Goal: Find specific page/section: Find specific page/section

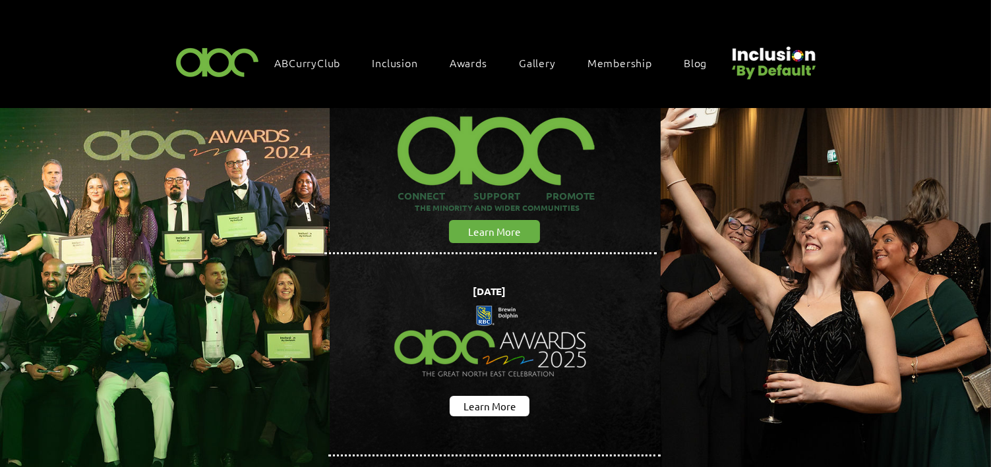
click at [469, 57] on span "Awards" at bounding box center [468, 62] width 38 height 14
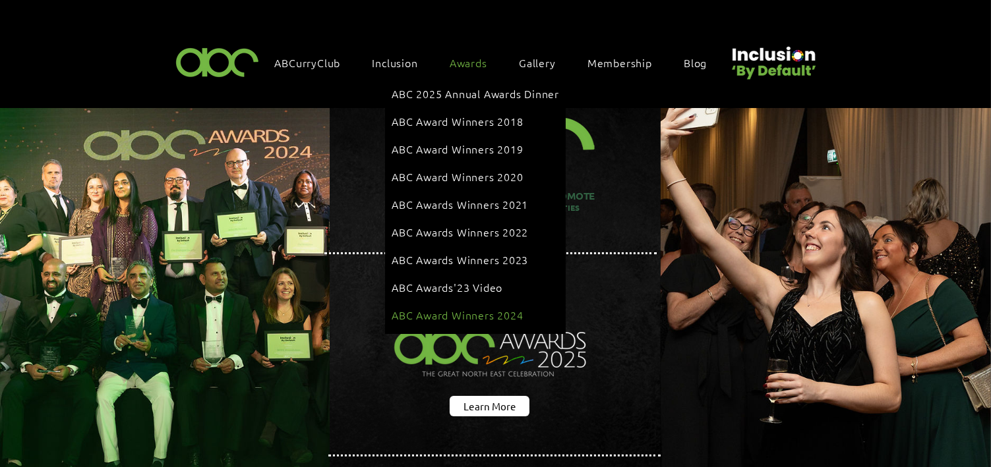
click at [438, 308] on span "ABC Award Winners 2024" at bounding box center [457, 315] width 132 height 14
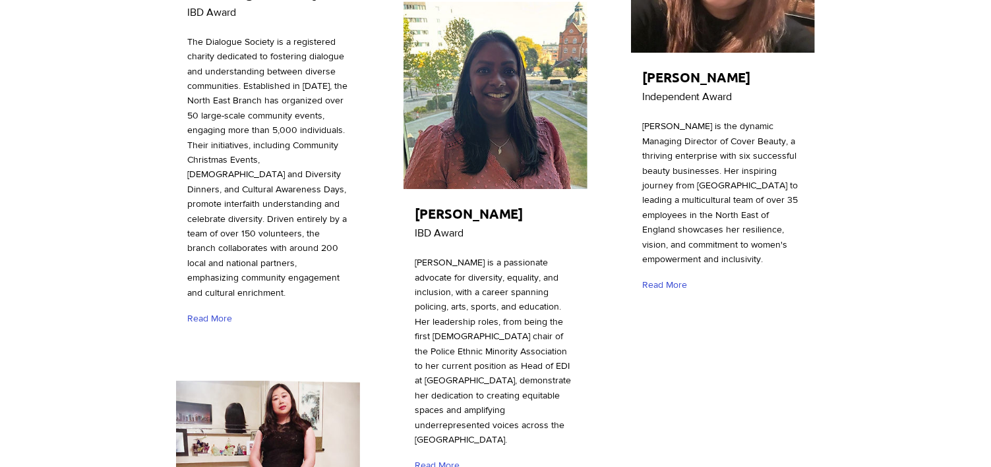
scroll to position [4193, 0]
